Goal: Information Seeking & Learning: Learn about a topic

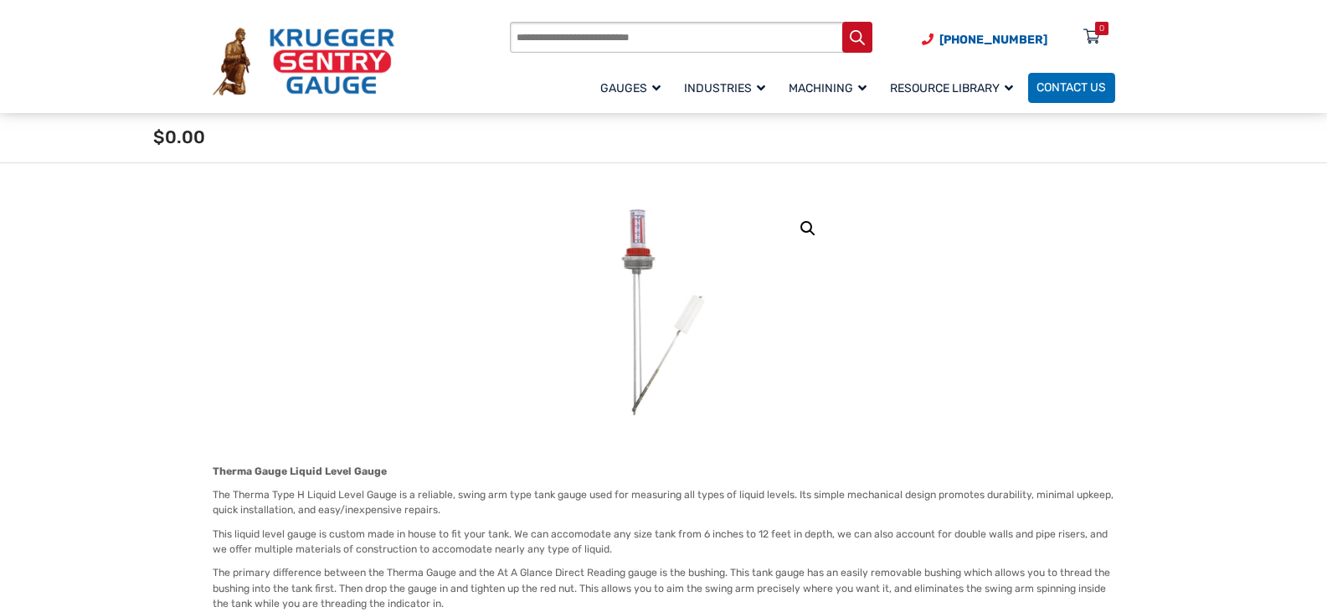
scroll to position [167, 0]
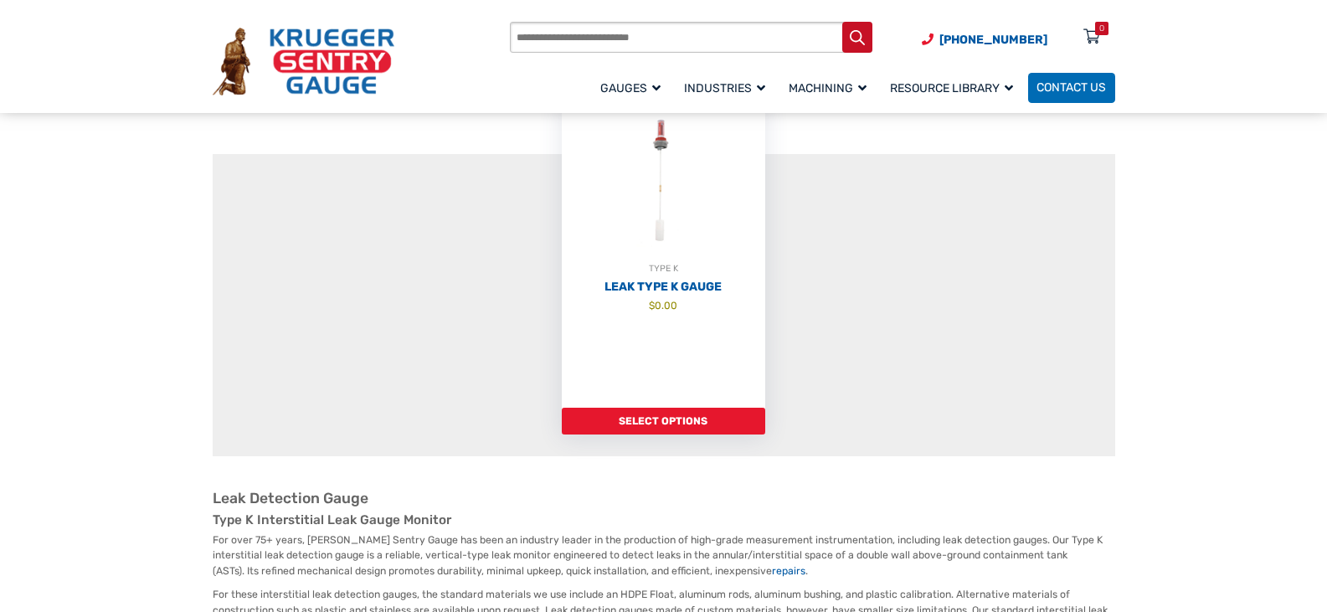
scroll to position [251, 0]
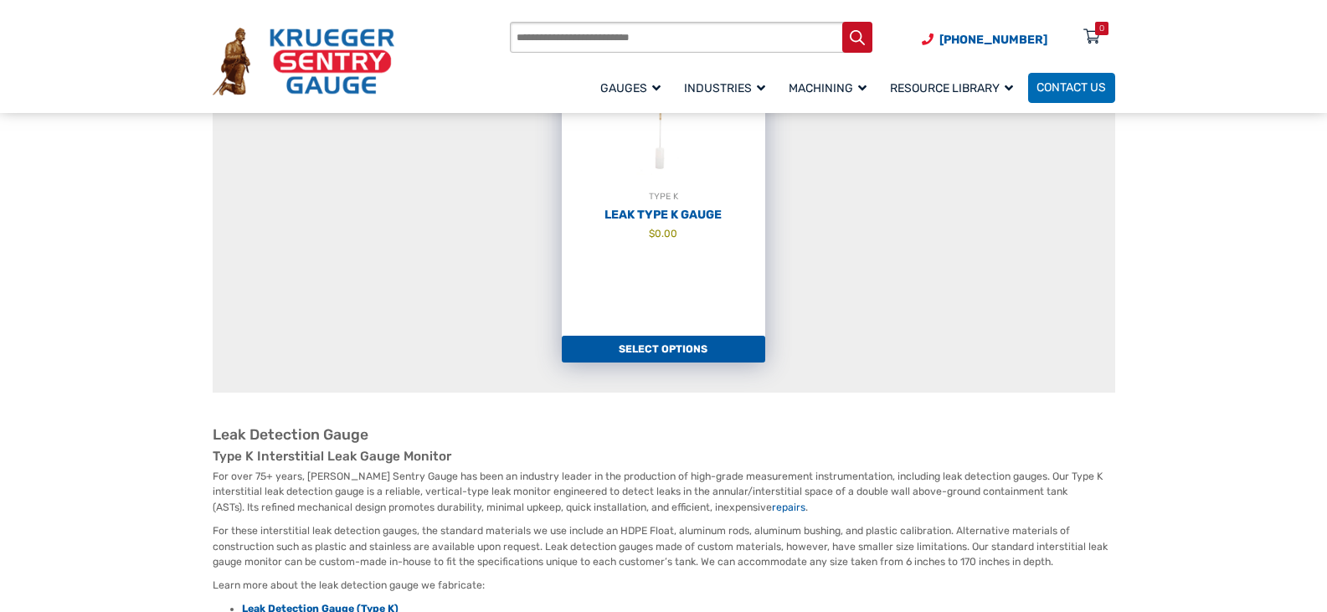
click at [649, 242] on link "TYPE K Leak Type K Gauge $ 0.00" at bounding box center [663, 182] width 203 height 308
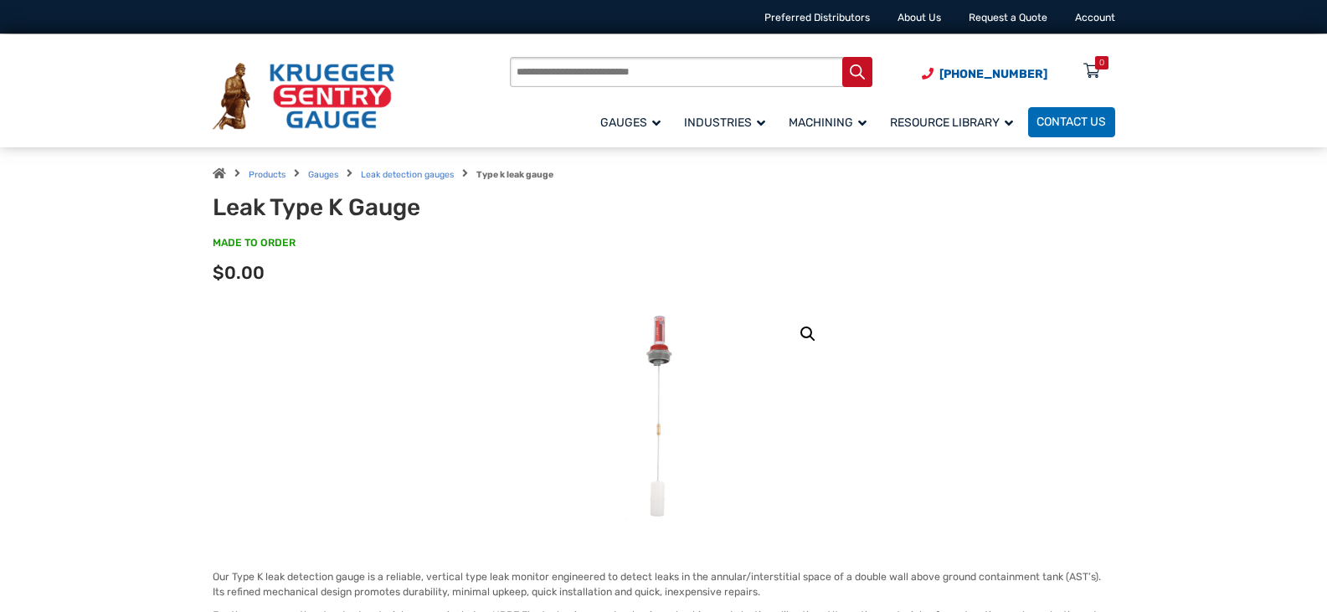
click at [661, 334] on img at bounding box center [664, 417] width 90 height 220
click at [809, 334] on link "🔍" at bounding box center [808, 334] width 30 height 30
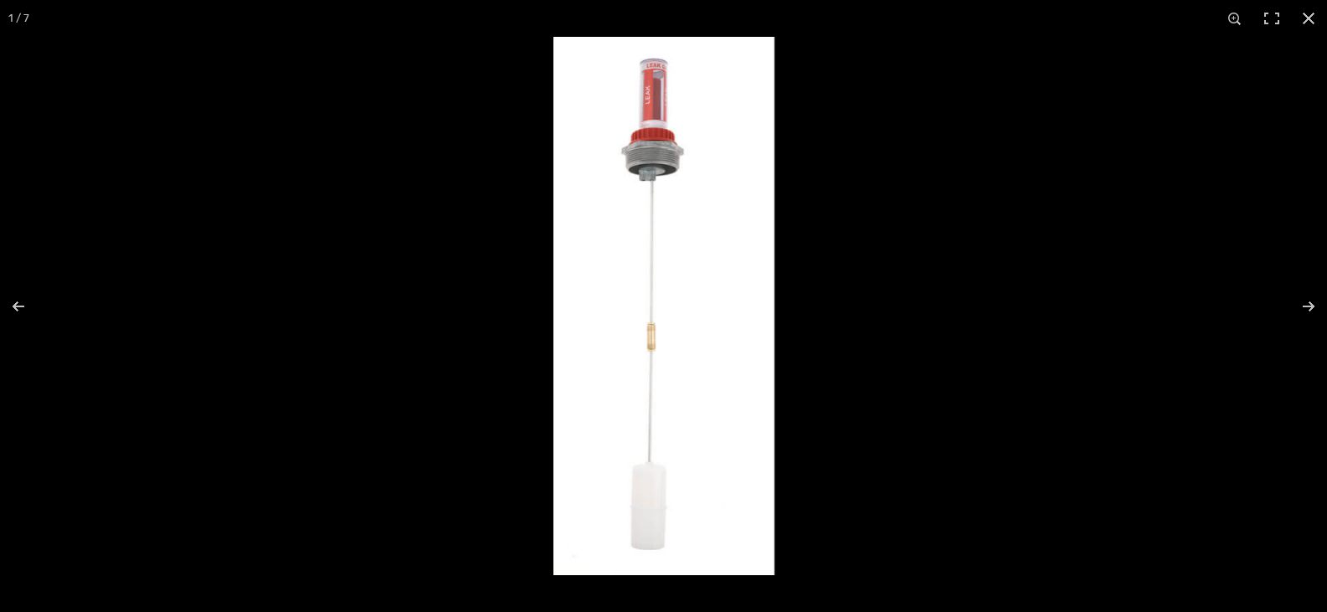
click at [658, 88] on img at bounding box center [663, 306] width 221 height 538
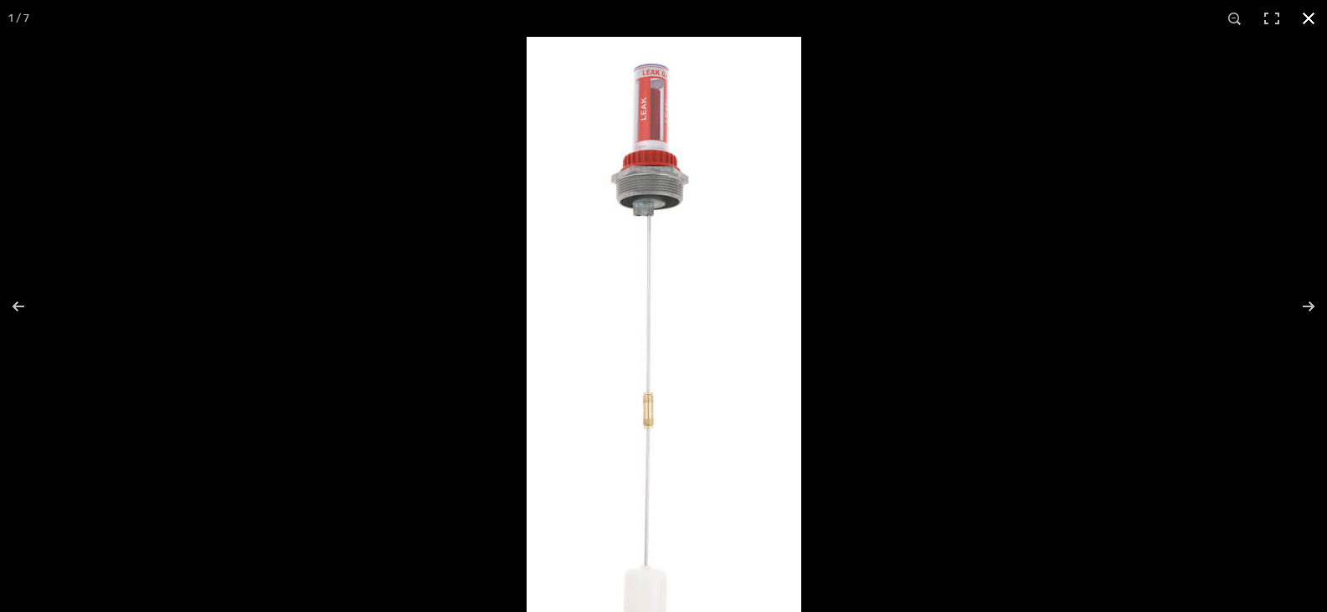
click at [1311, 11] on button "Close (Esc)" at bounding box center [1308, 18] width 37 height 37
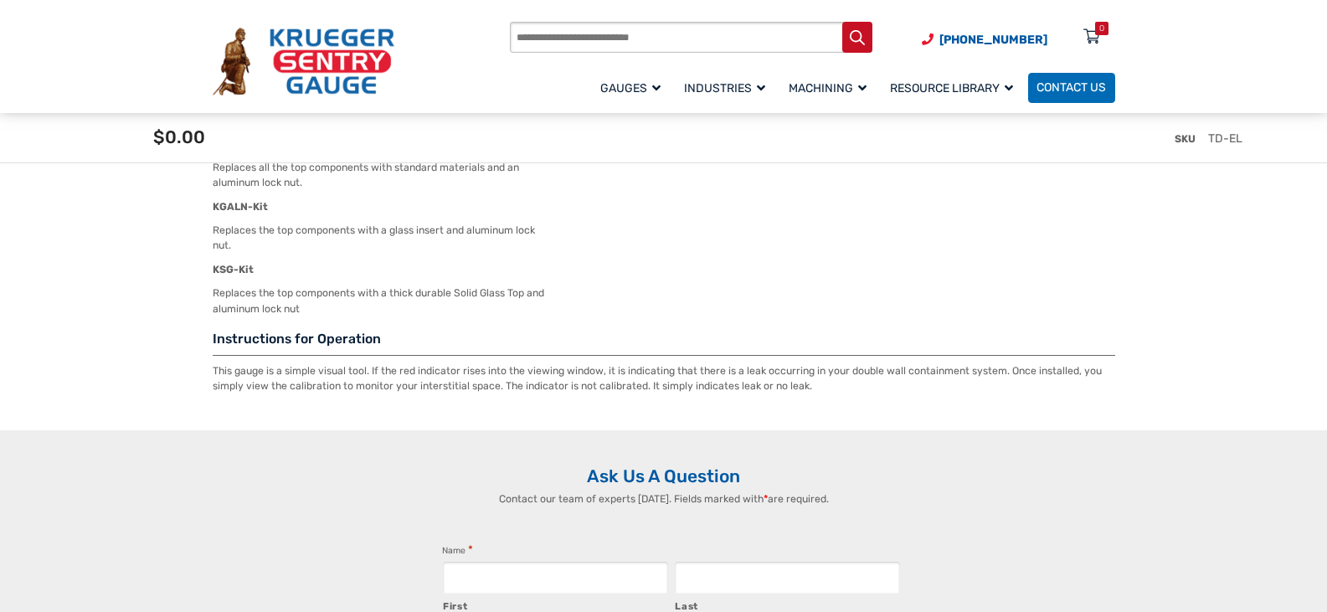
scroll to position [2428, 0]
